Goal: Information Seeking & Learning: Learn about a topic

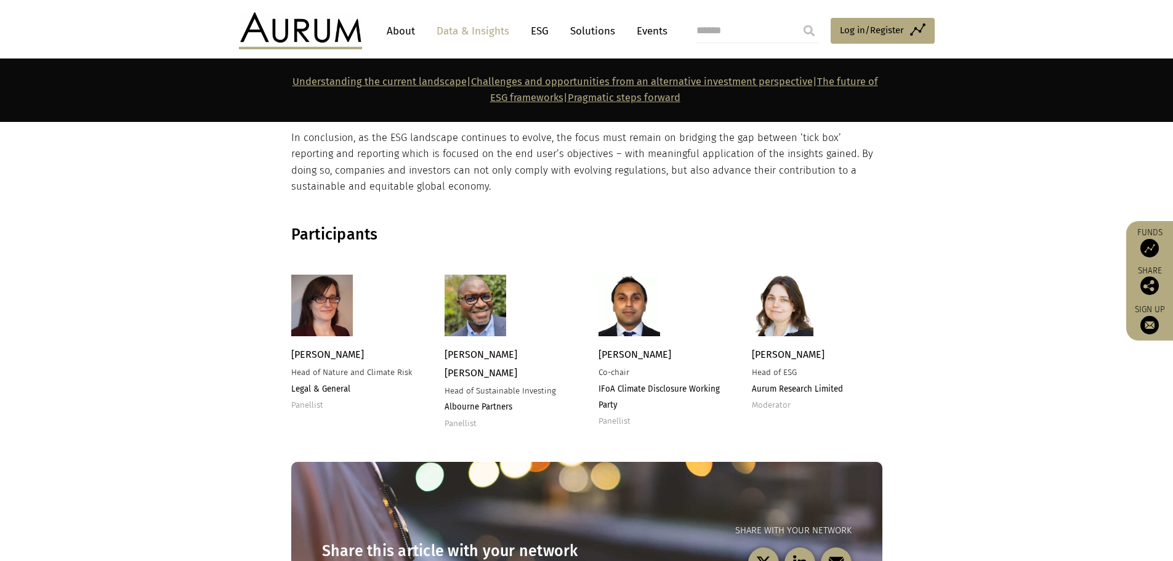
scroll to position [2217, 0]
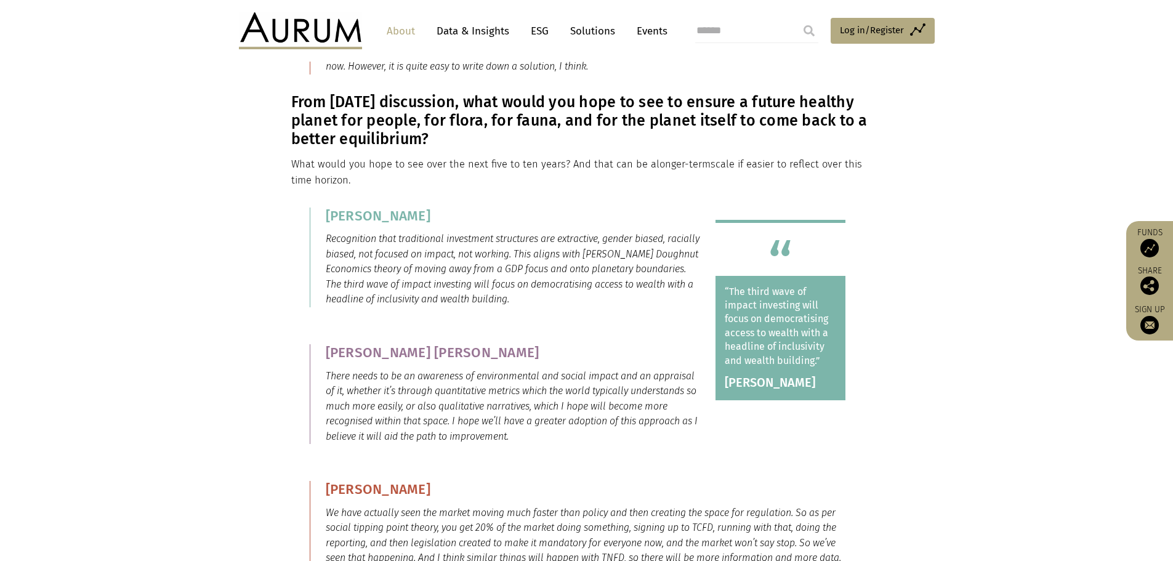
scroll to position [8380, 0]
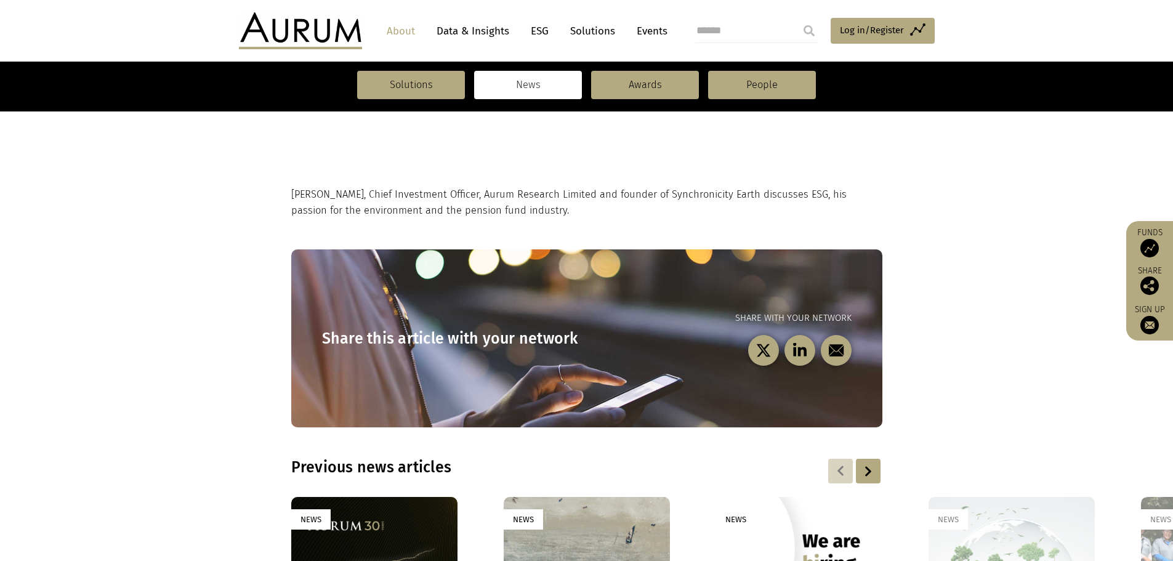
scroll to position [370, 0]
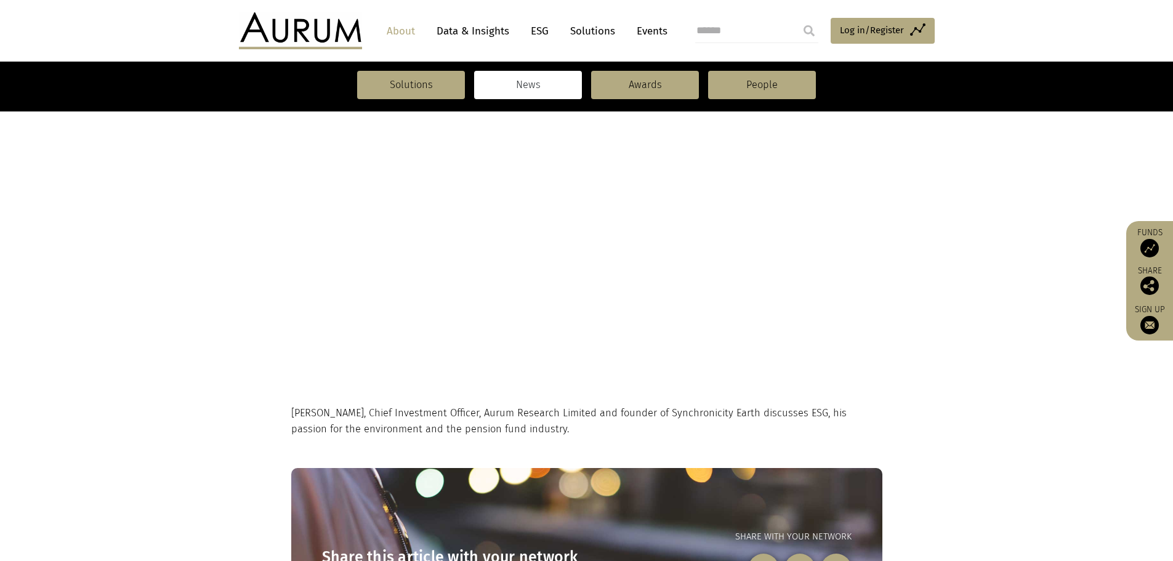
drag, startPoint x: 1117, startPoint y: 316, endPoint x: 1005, endPoint y: 231, distance: 140.7
click at [1117, 316] on section "Adam Sweidan, Chief Investment Officer, Aurum Research Limited and founder of S…" at bounding box center [586, 284] width 1173 height 308
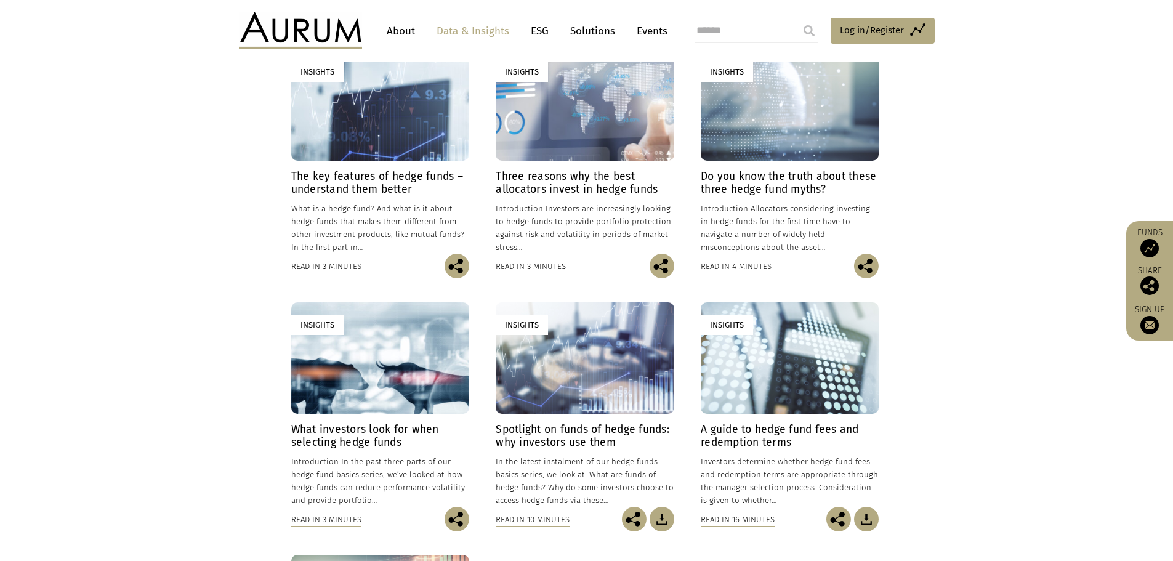
scroll to position [246, 0]
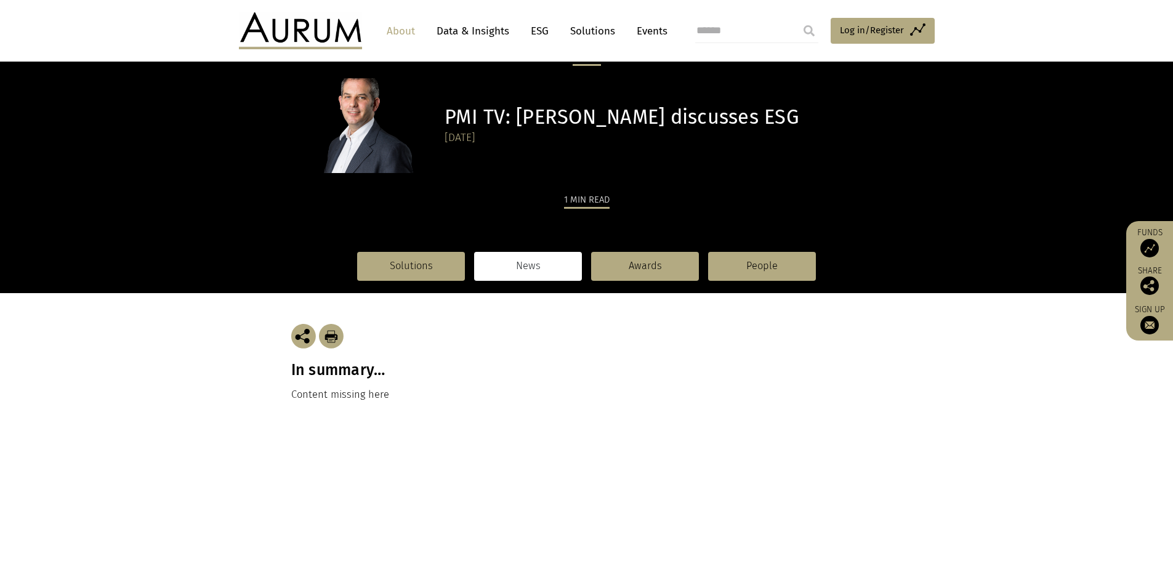
scroll to position [62, 0]
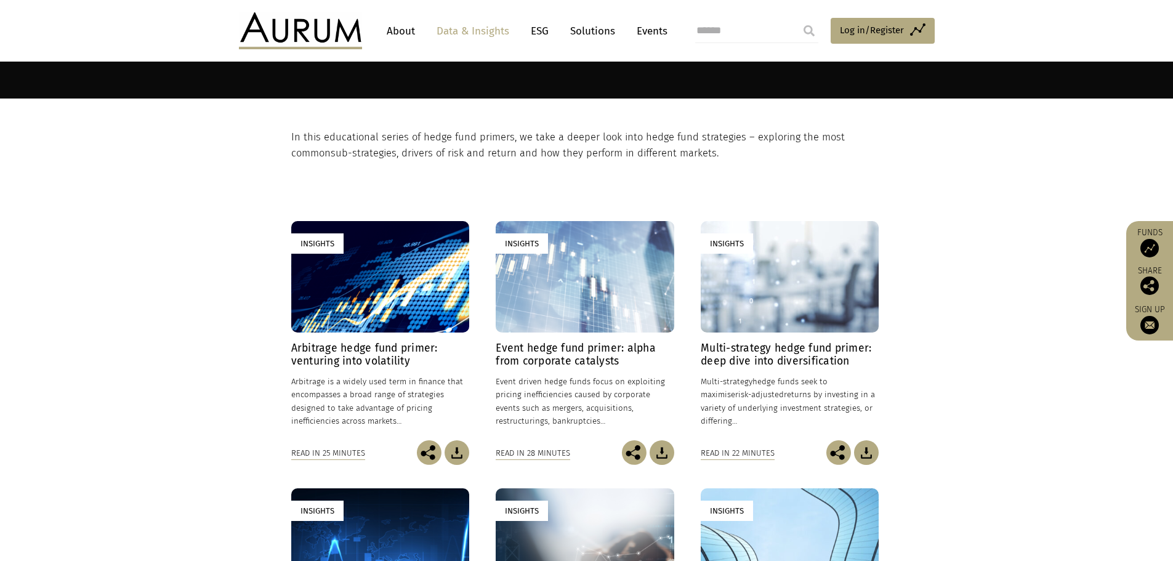
scroll to position [185, 0]
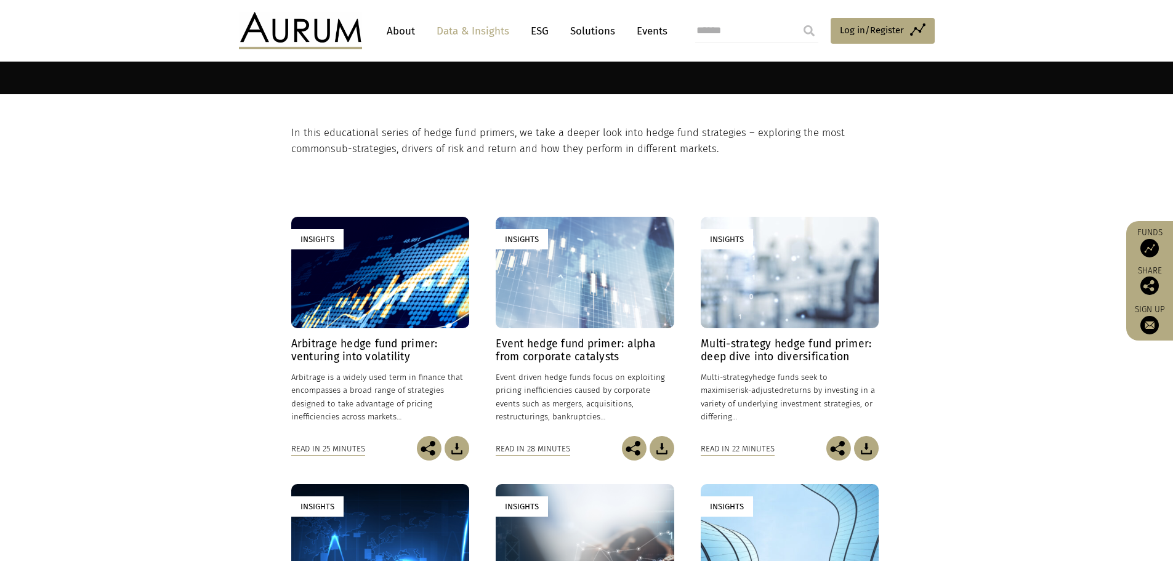
click at [777, 346] on h4 "Multi-strategy hedge fund primer: deep dive into diversification" at bounding box center [790, 351] width 178 height 26
